Goal: Task Accomplishment & Management: Manage account settings

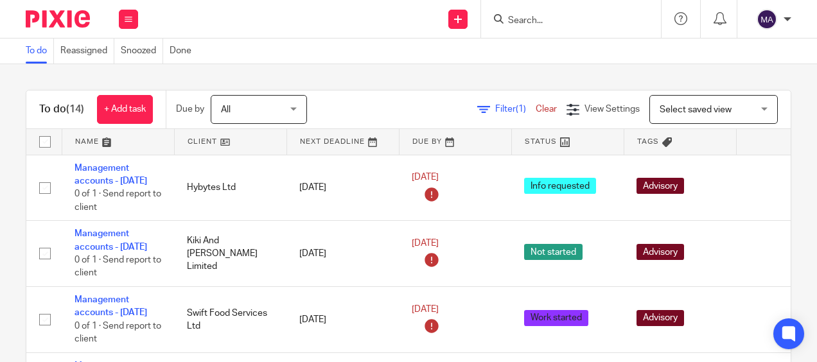
click at [451, 71] on div "To do (14) + Add task Due by All All Today Tomorrow This week Next week This mo…" at bounding box center [408, 213] width 817 height 298
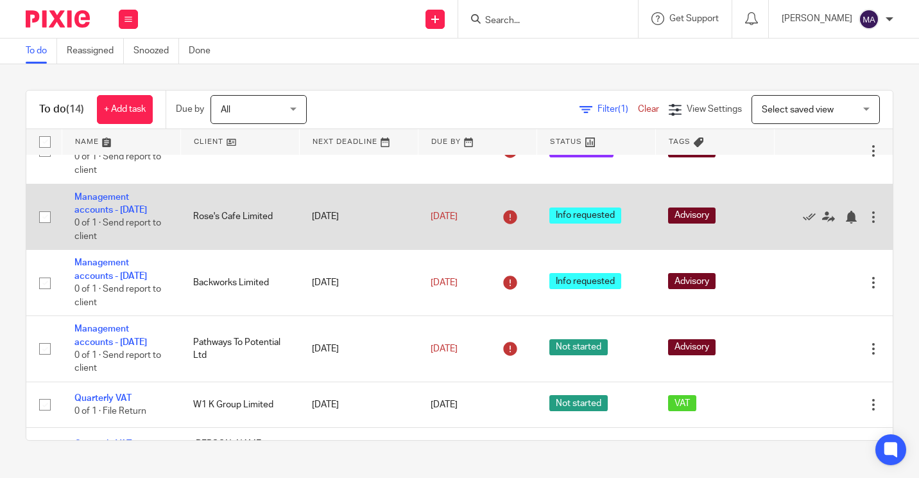
scroll to position [257, 0]
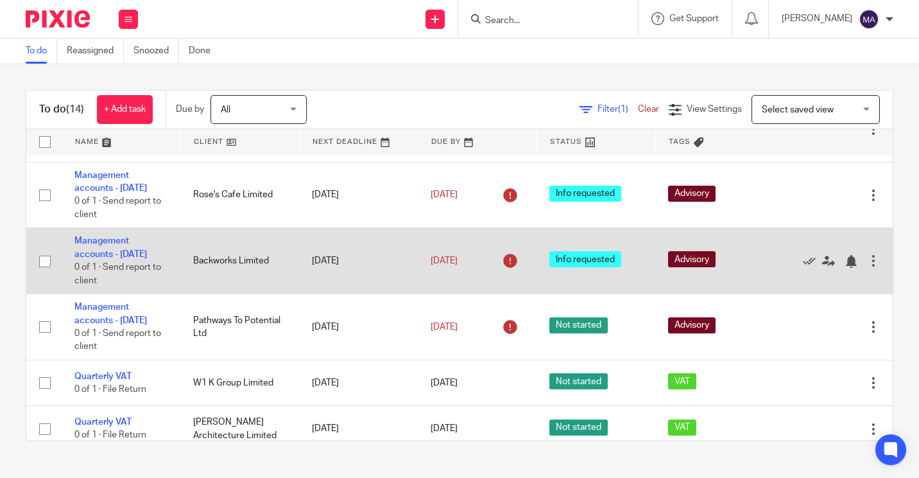
click at [114, 294] on td "Management accounts - August 2025 0 of 1 · Send report to client" at bounding box center [121, 261] width 119 height 66
click at [107, 258] on link "Management accounts - [DATE]" at bounding box center [110, 247] width 73 height 22
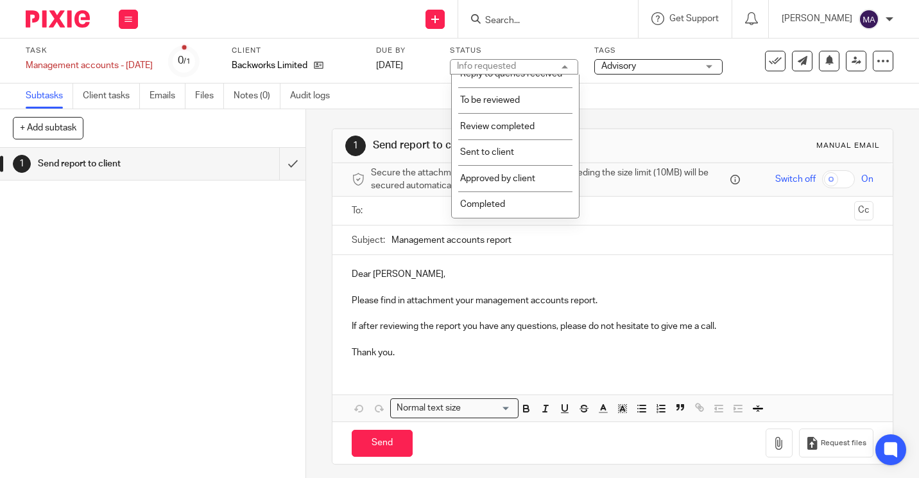
scroll to position [234, 0]
click at [510, 203] on li "Completed" at bounding box center [515, 204] width 127 height 26
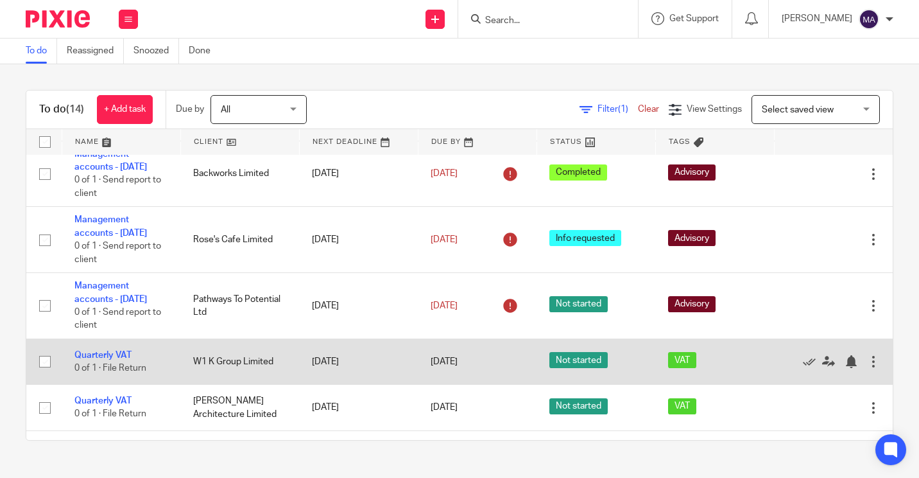
scroll to position [275, 0]
